Goal: Find specific page/section: Find specific page/section

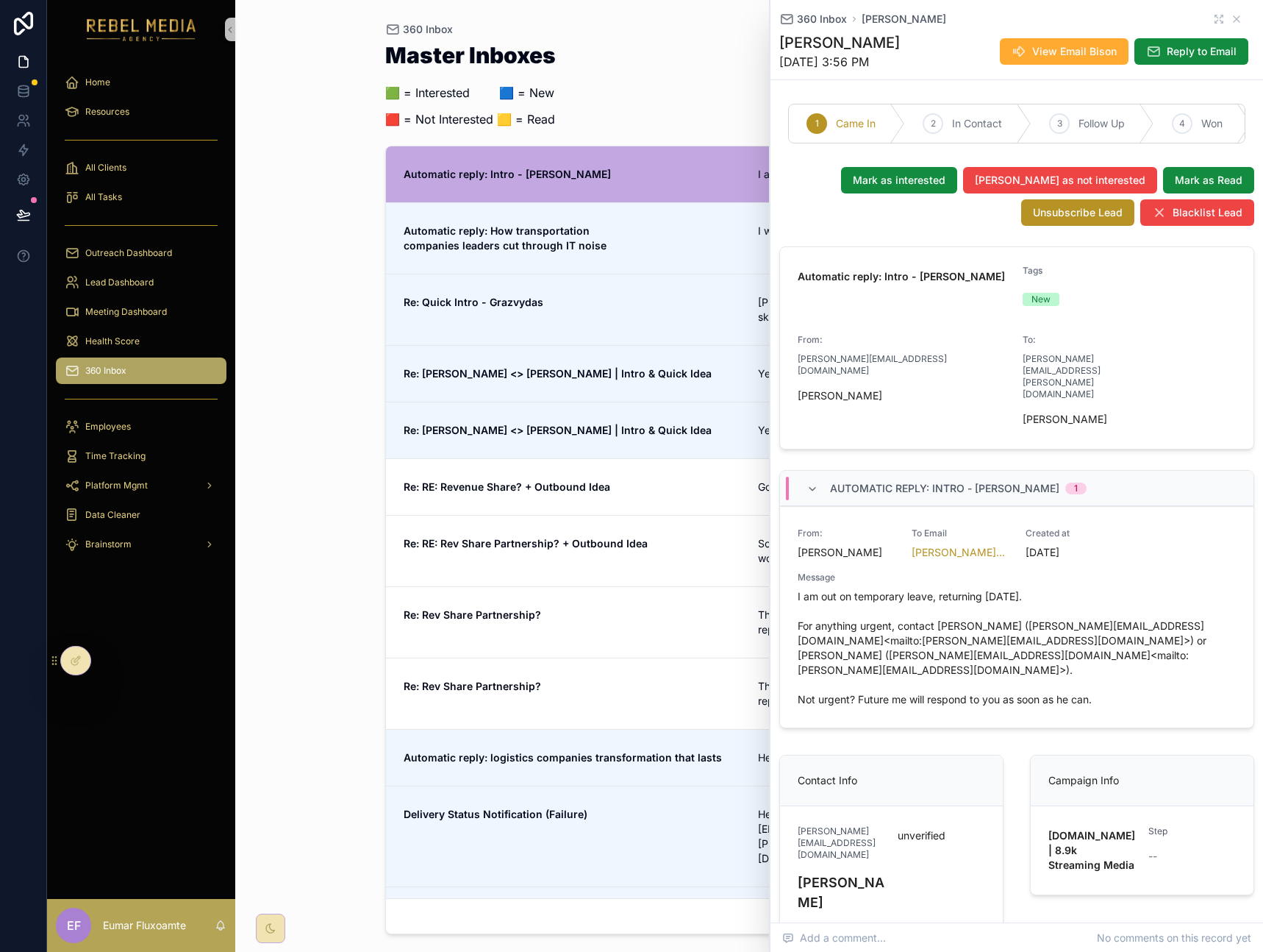
click at [683, 25] on div "360 Inbox" at bounding box center [750, 30] width 729 height 12
click at [727, 24] on div "360 Inbox" at bounding box center [750, 30] width 729 height 12
click at [1234, 21] on icon "scrollable content" at bounding box center [1237, 19] width 6 height 6
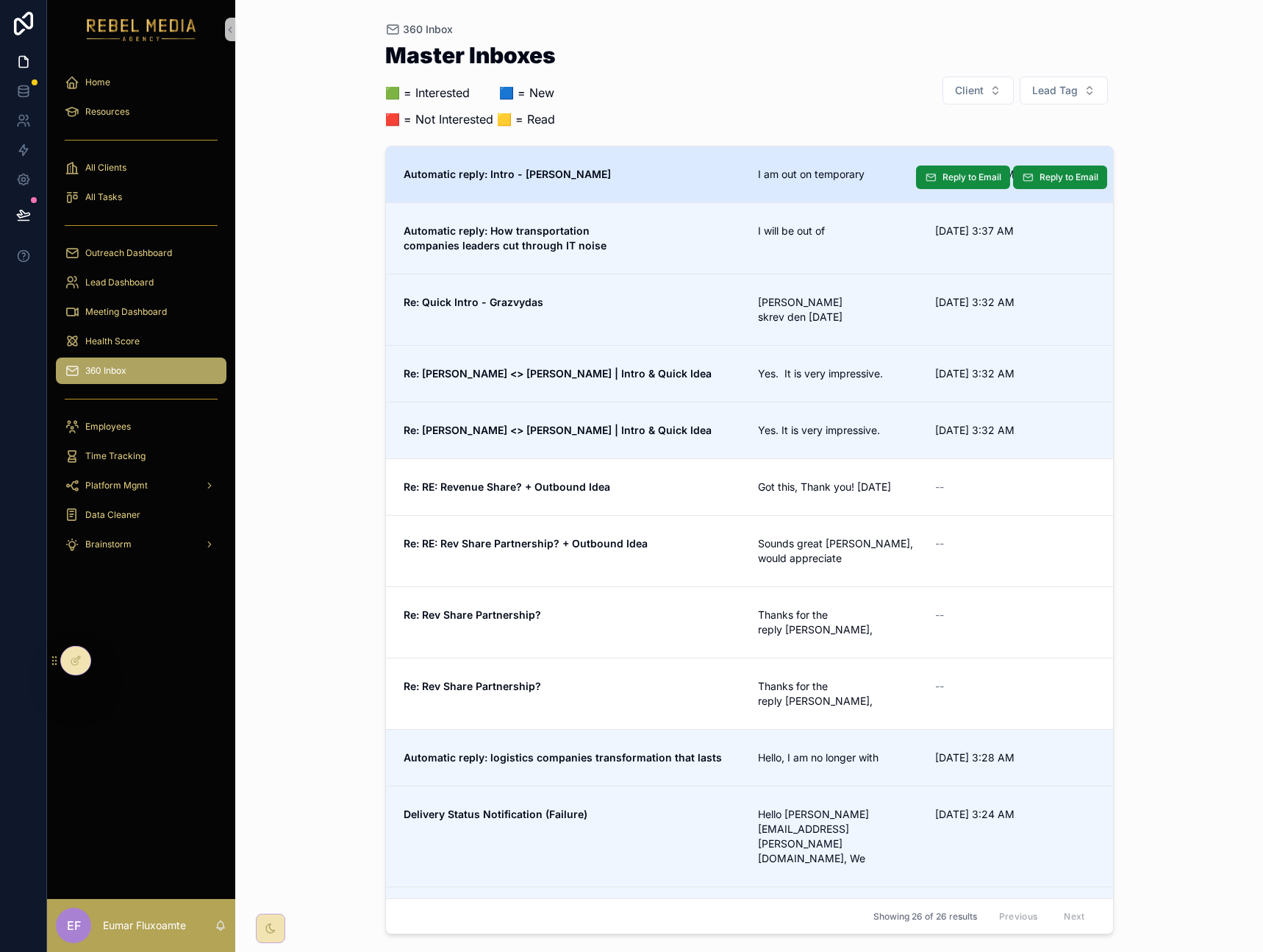
click at [766, 156] on link "Automatic reply: Intro - [PERSON_NAME] am out on temporary [DATE] 3:38 AM Reply…" at bounding box center [750, 174] width 727 height 56
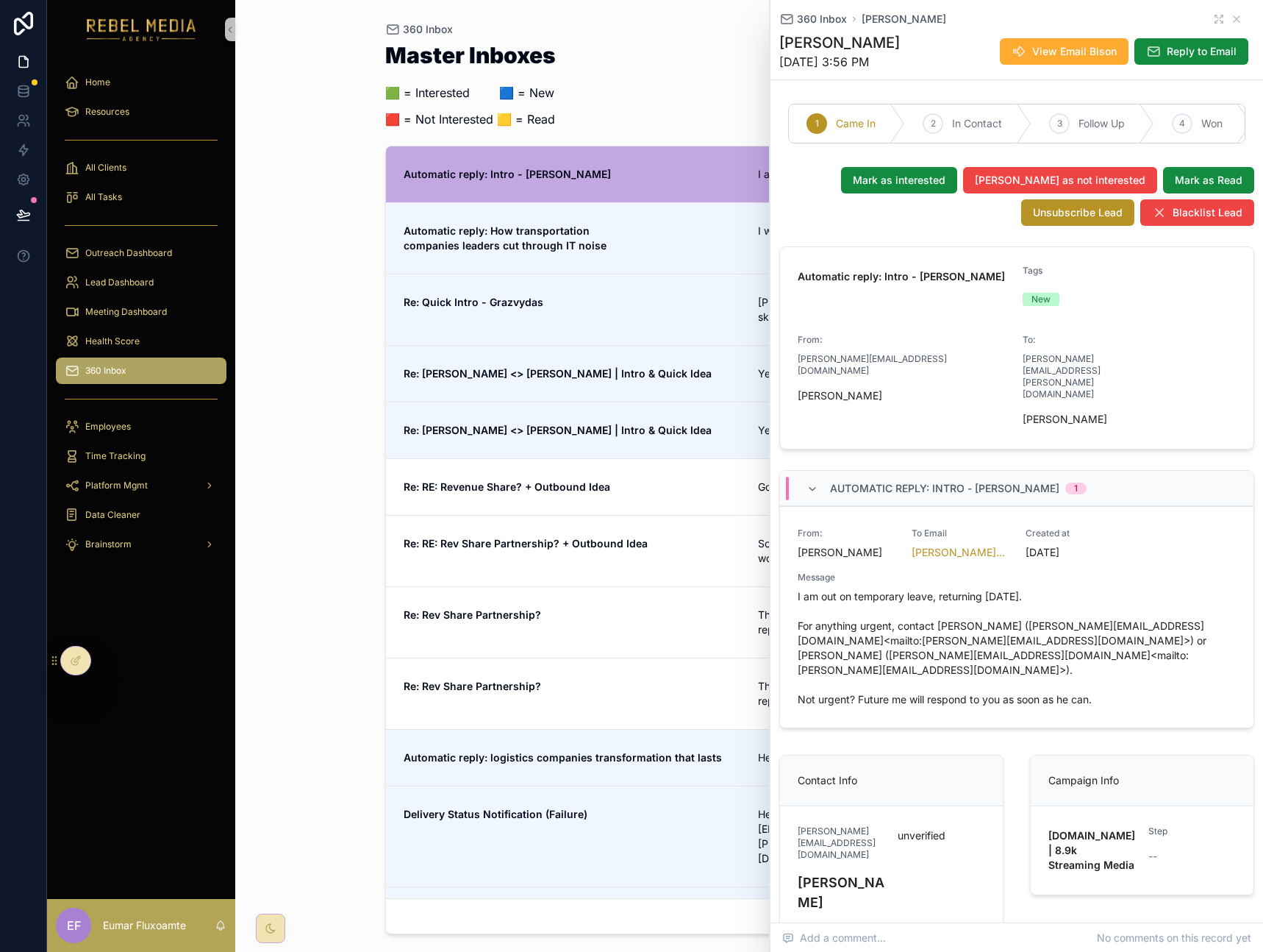
click at [726, 28] on div "360 Inbox" at bounding box center [750, 30] width 729 height 12
click at [1234, 19] on icon "scrollable content" at bounding box center [1237, 19] width 6 height 6
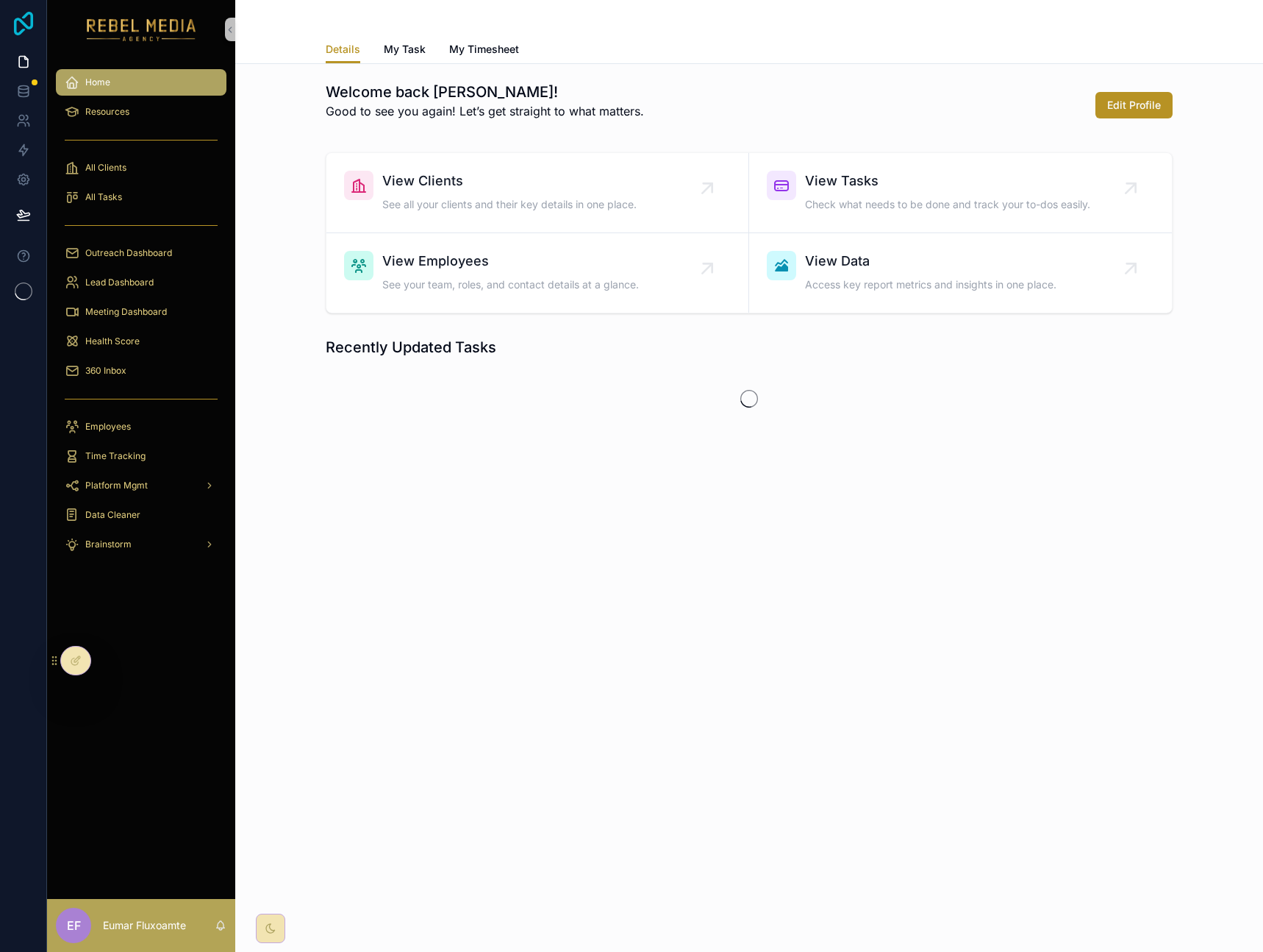
click at [26, 28] on icon at bounding box center [24, 24] width 19 height 24
